Goal: Transaction & Acquisition: Purchase product/service

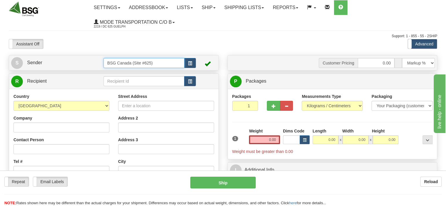
click at [143, 62] on input "BSG Canada (Site #625)" at bounding box center [144, 63] width 81 height 10
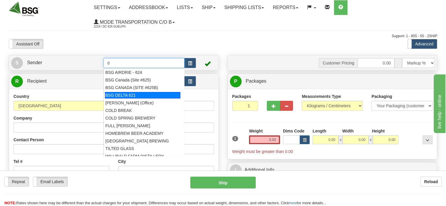
click at [135, 96] on div "BSG DELTA 621" at bounding box center [142, 95] width 75 height 6
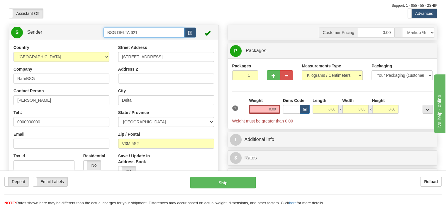
scroll to position [117, 0]
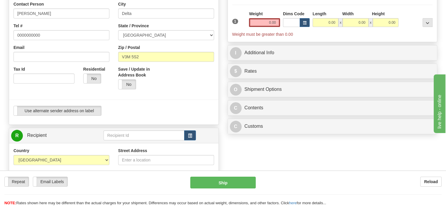
type input "BSG DELTA 621"
click at [126, 138] on input "text" at bounding box center [144, 136] width 81 height 10
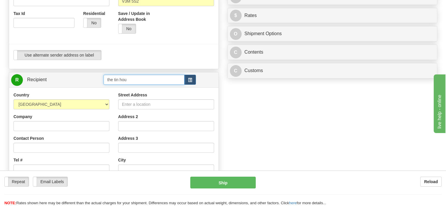
scroll to position [176, 0]
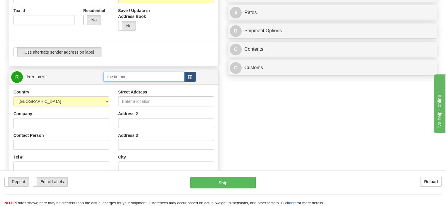
click at [148, 75] on input "the tin hou" at bounding box center [144, 77] width 81 height 10
click at [121, 87] on div "THE TIN WHISTLE" at bounding box center [142, 86] width 75 height 6
type input "THE TIN WHISTLE"
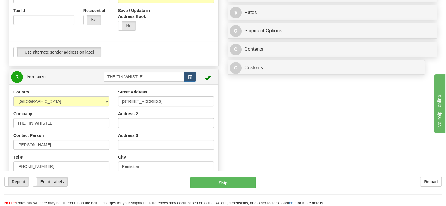
scroll to position [37, 0]
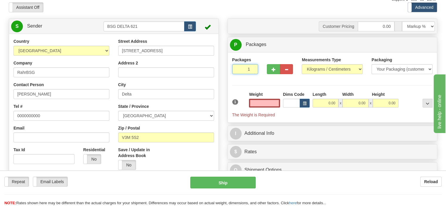
type input "0.00"
click at [247, 70] on input "1" at bounding box center [245, 69] width 26 height 10
type input "4"
click at [246, 71] on input "4" at bounding box center [245, 69] width 26 height 10
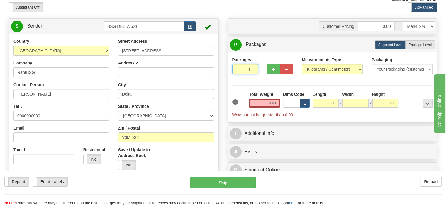
click at [246, 71] on input "4" at bounding box center [245, 69] width 26 height 10
type input "1"
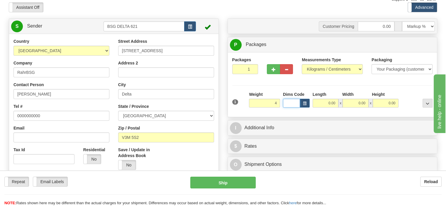
type input "4.00"
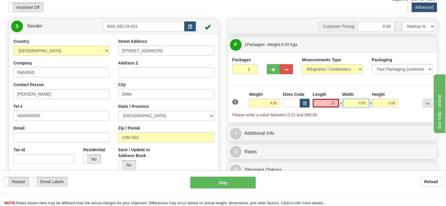
type input "20.00"
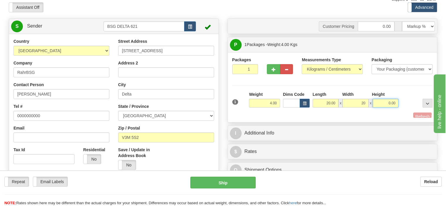
type input "20.00"
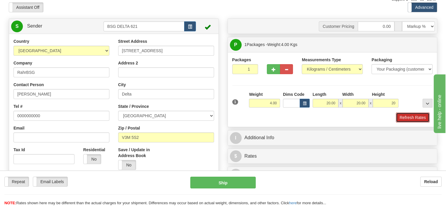
type input "20.00"
click at [413, 120] on button "Refresh Rates" at bounding box center [413, 118] width 34 height 10
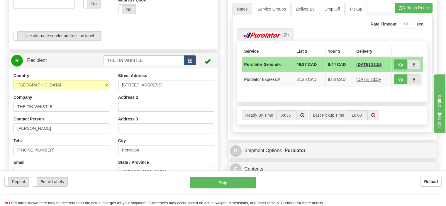
scroll to position [213, 0]
